Goal: Check status: Check status

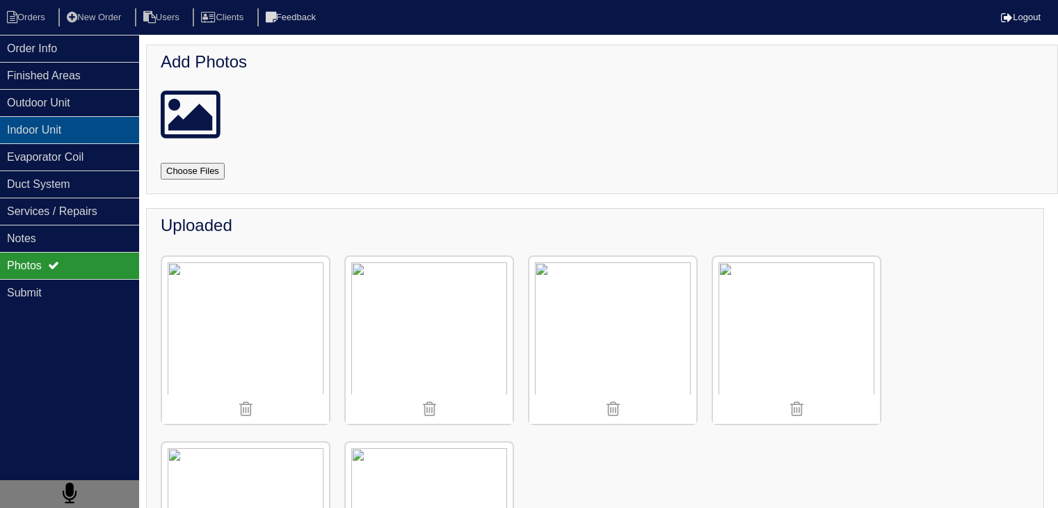
scroll to position [61, 0]
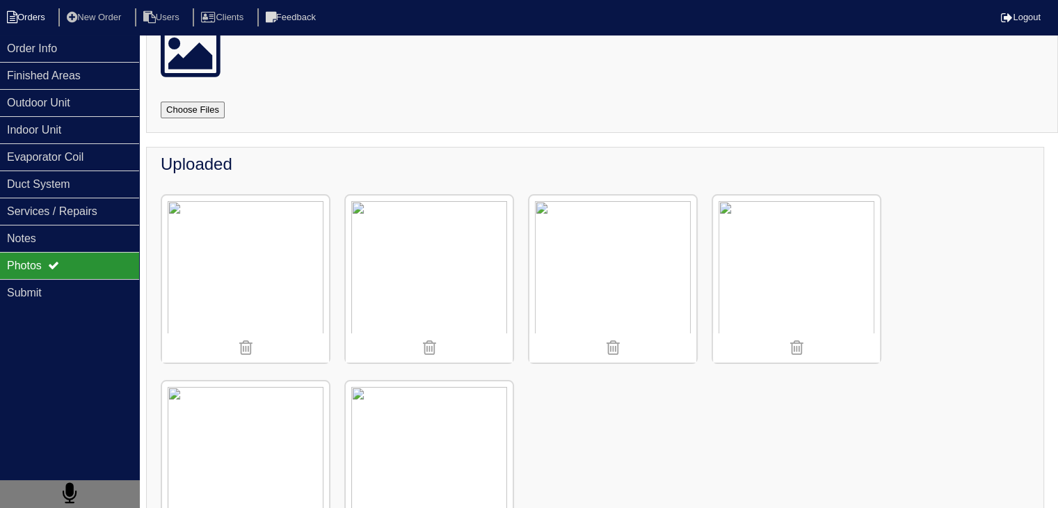
click at [22, 19] on li "Orders" at bounding box center [28, 17] width 56 height 19
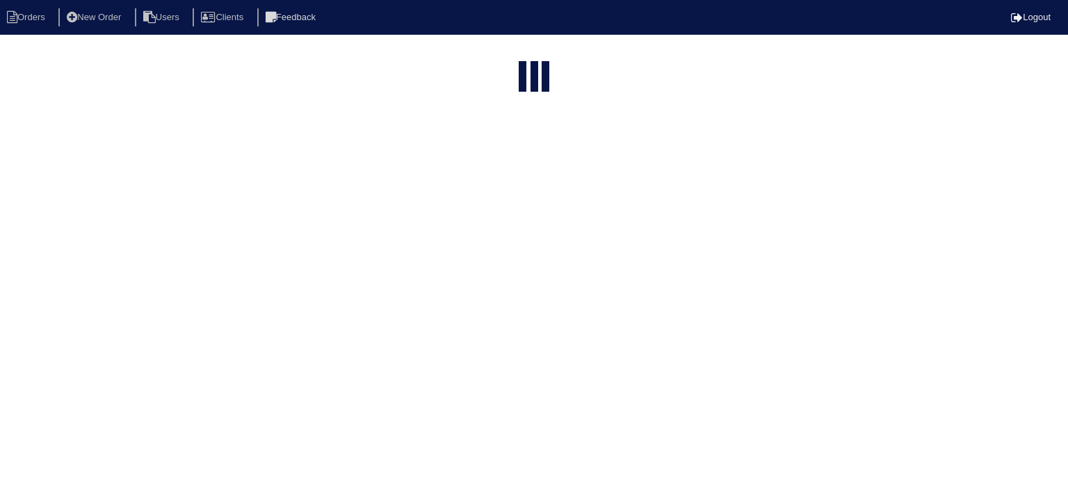
select select "15"
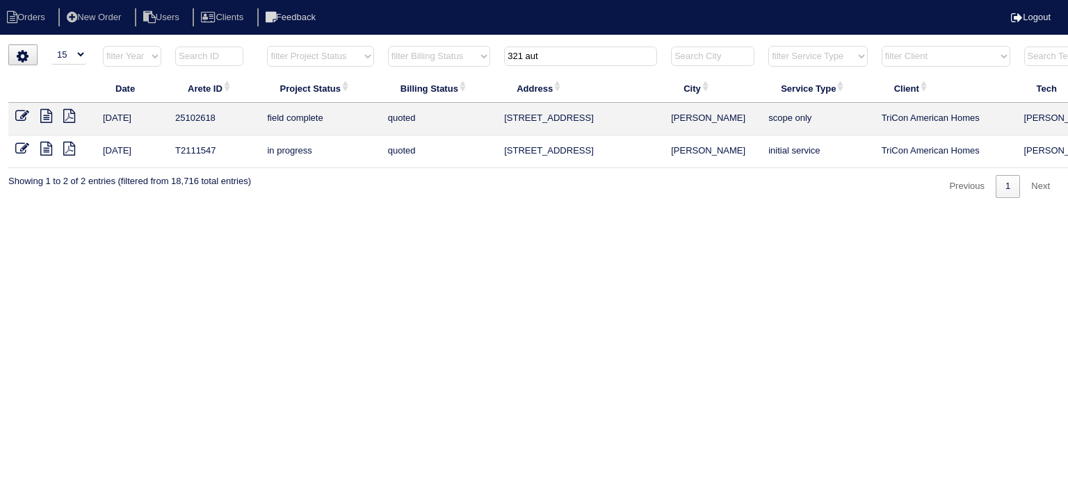
click at [524, 51] on input "321 aut" at bounding box center [580, 56] width 153 height 19
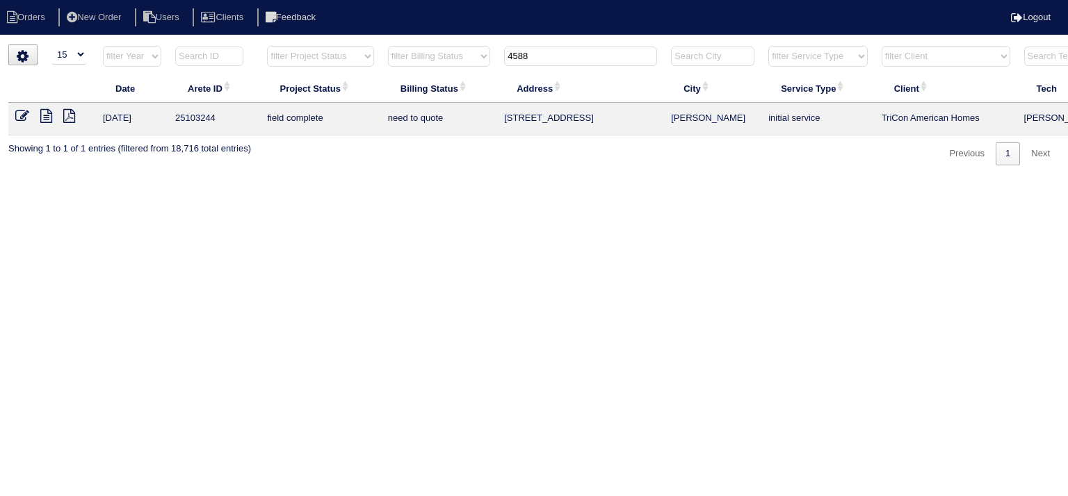
type input "4588"
click at [45, 119] on icon at bounding box center [46, 116] width 12 height 14
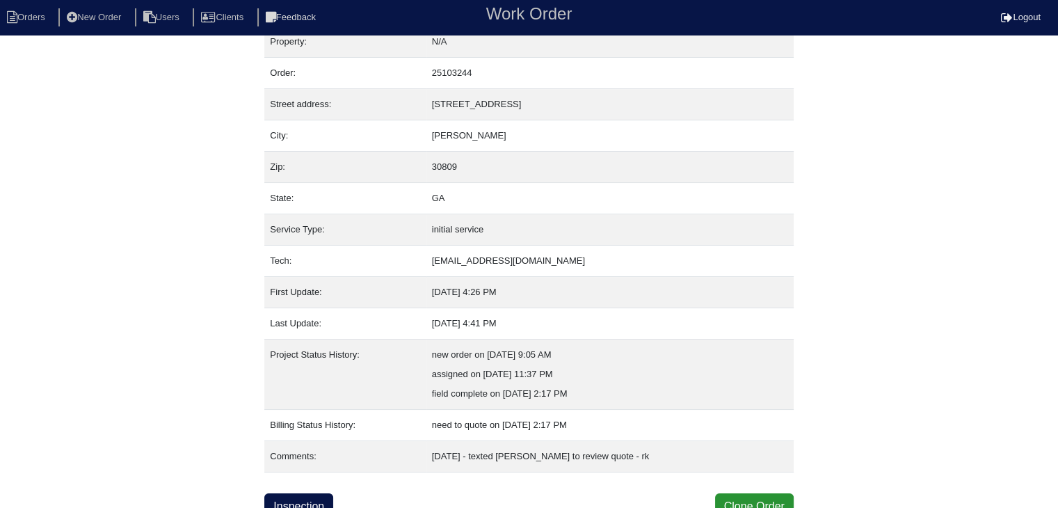
scroll to position [28, 0]
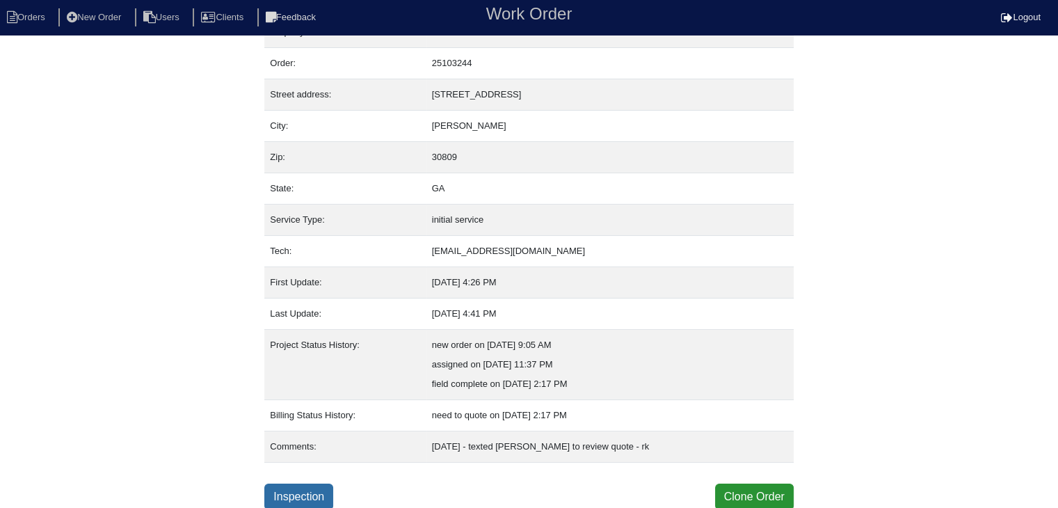
click at [305, 487] on link "Inspection" at bounding box center [298, 496] width 69 height 26
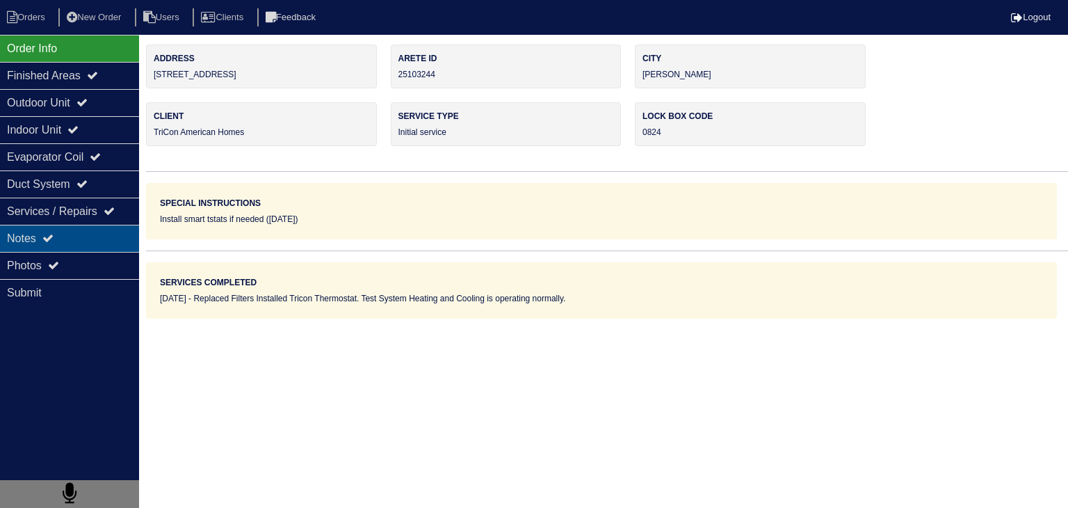
click at [25, 240] on div "Notes" at bounding box center [69, 238] width 139 height 27
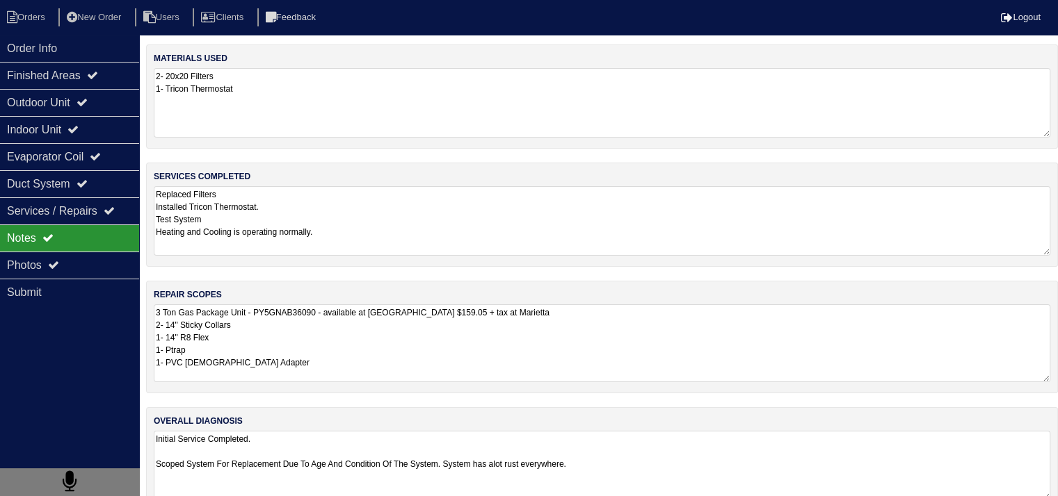
click at [346, 337] on textarea "3 Ton Gas Package Unit - PY5GNAB36090 - available at Marietta Pad $159.05 + tax…" at bounding box center [602, 344] width 896 height 78
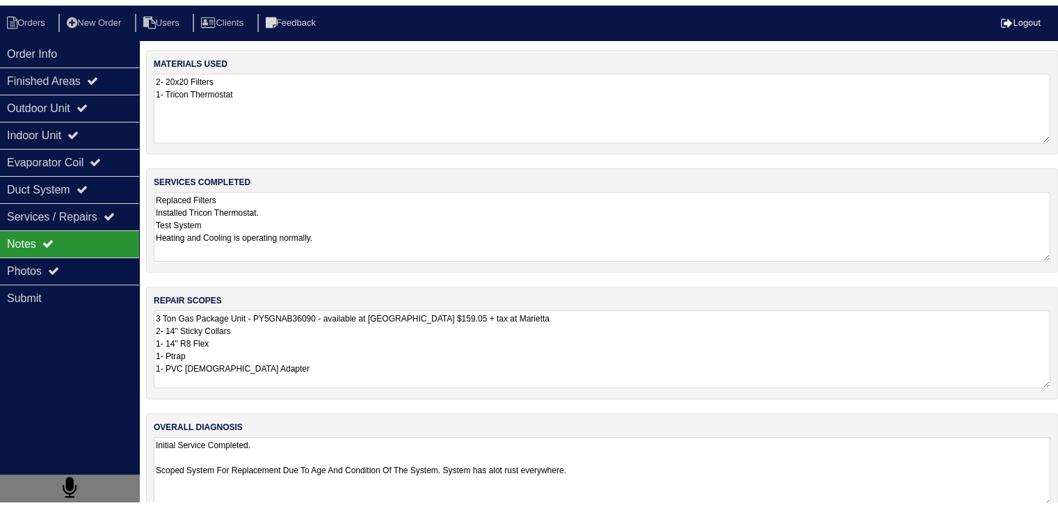
scroll to position [26, 0]
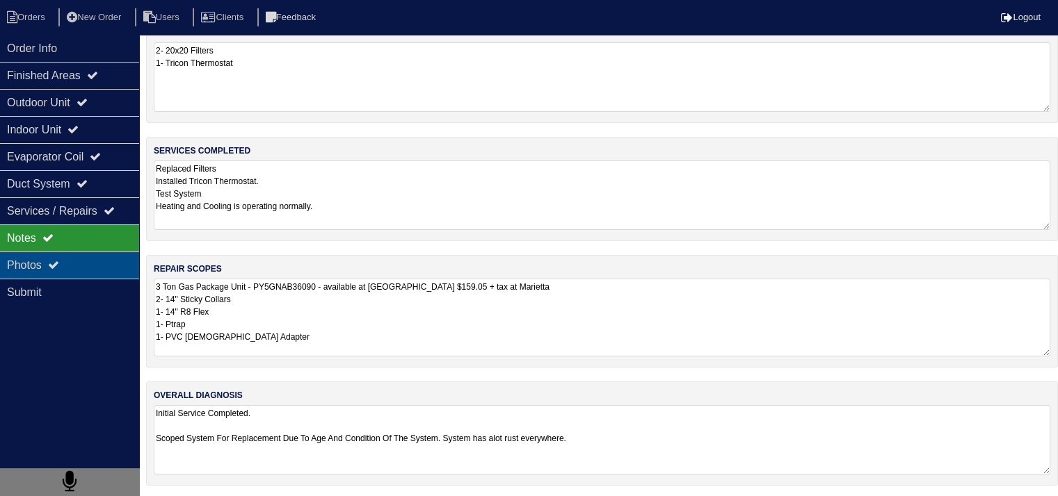
click at [123, 271] on div "Photos" at bounding box center [69, 265] width 139 height 27
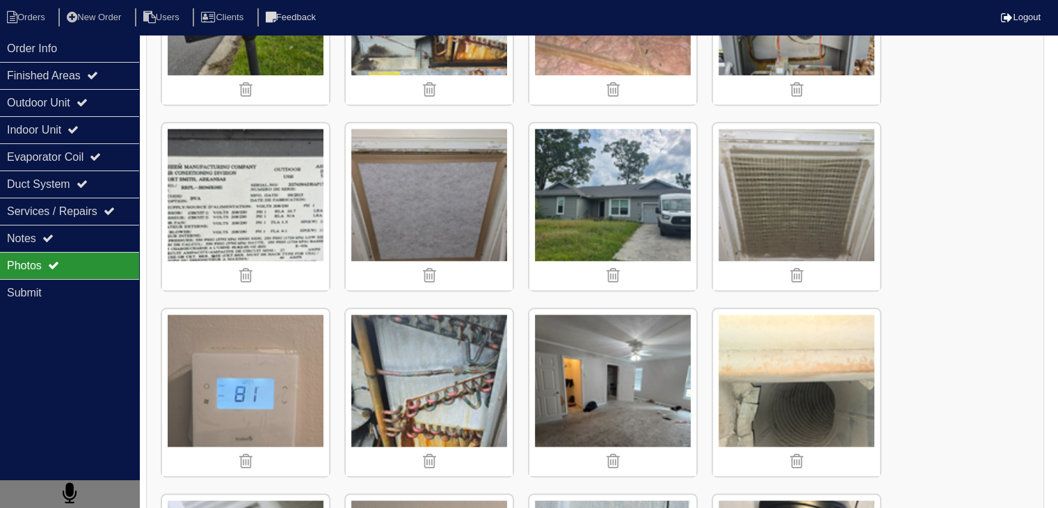
scroll to position [1610, 0]
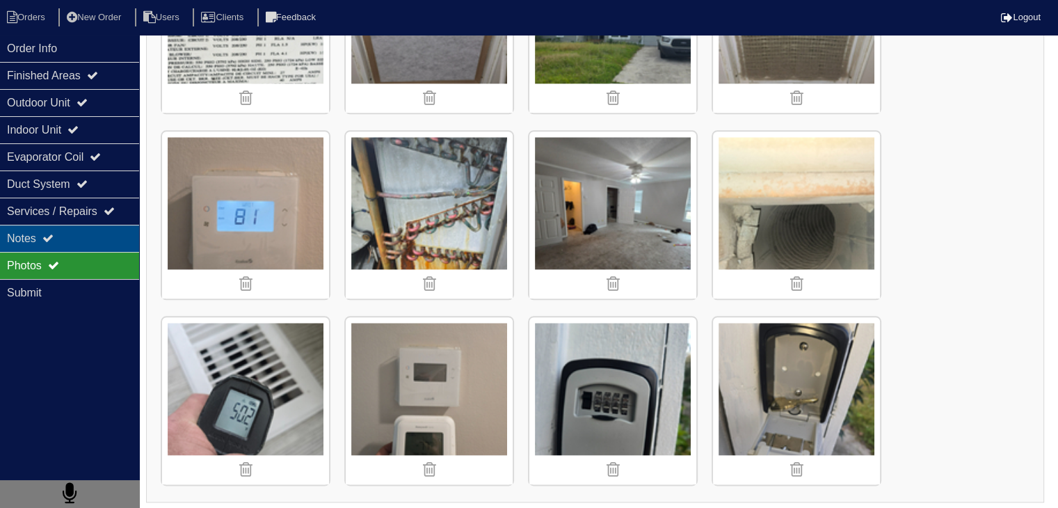
click at [89, 250] on div "Notes" at bounding box center [69, 238] width 139 height 27
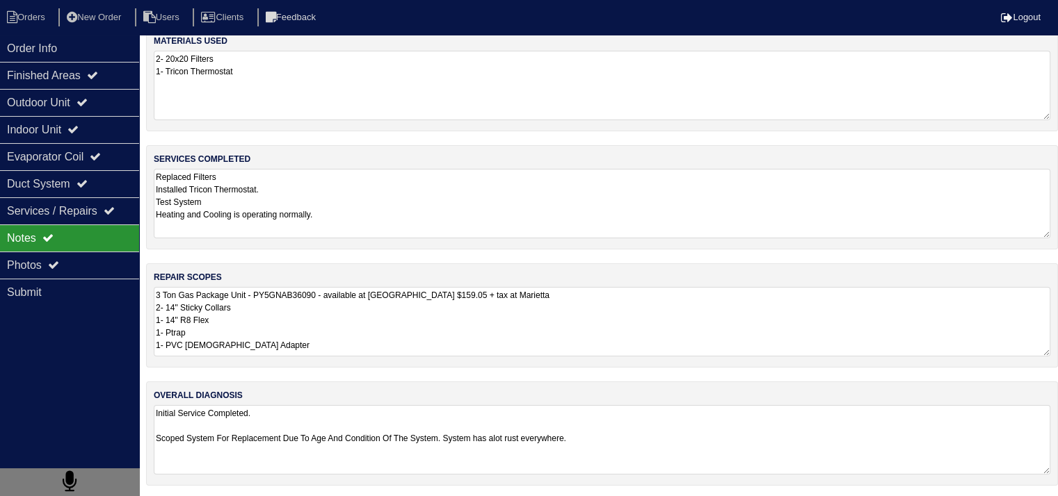
scroll to position [26, 0]
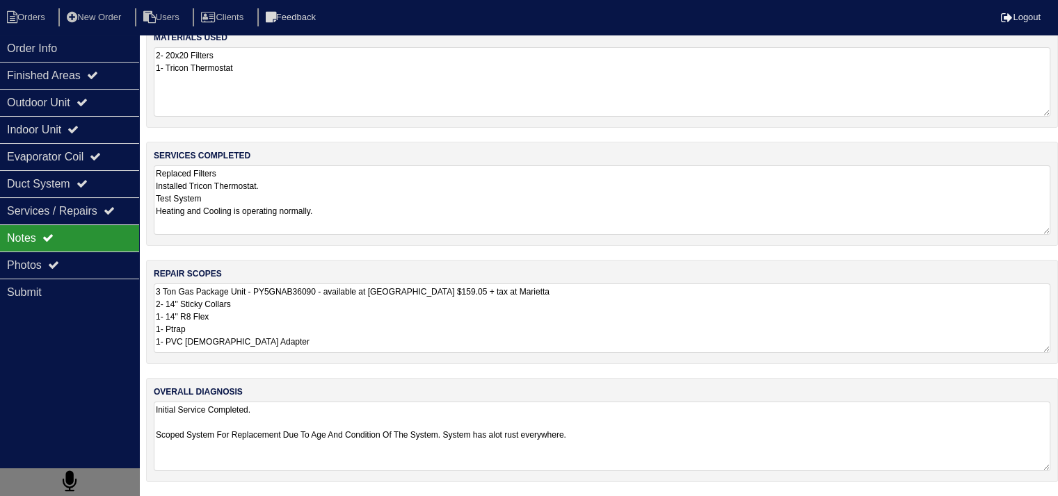
click at [284, 324] on textarea "3 Ton Gas Package Unit - PY5GNAB36090 - available at Marietta Pad $159.05 + tax…" at bounding box center [602, 319] width 896 height 70
